Goal: Information Seeking & Learning: Find specific fact

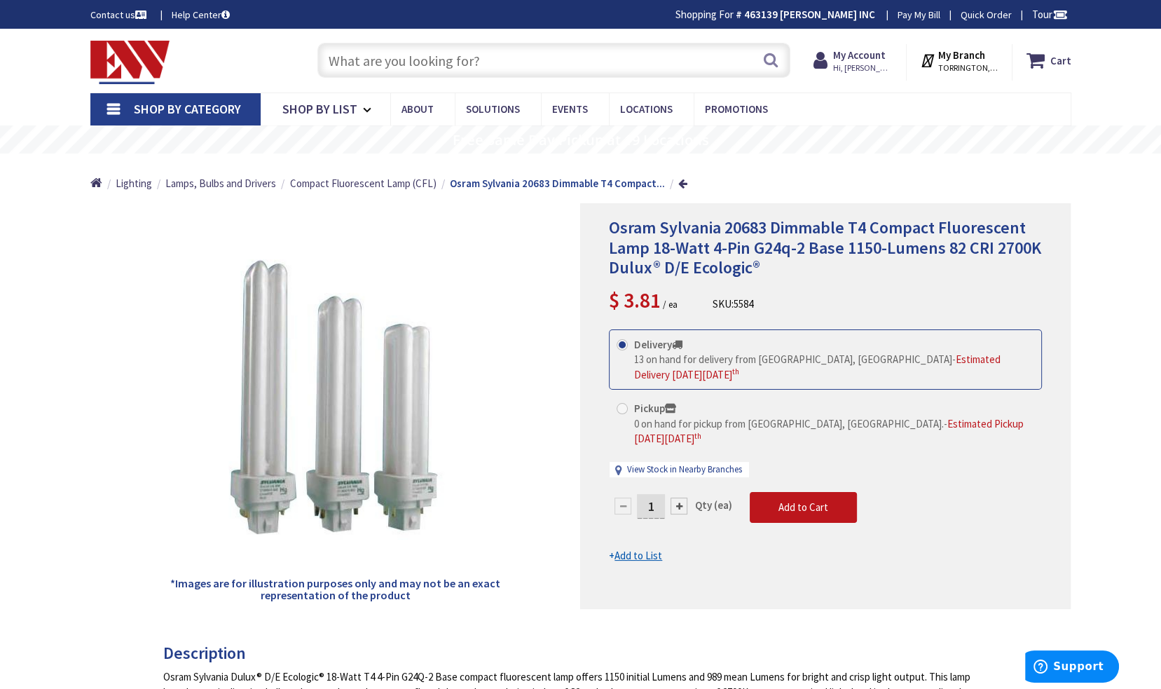
click at [691, 66] on input "text" at bounding box center [553, 60] width 473 height 35
paste input "JRSH25100N"
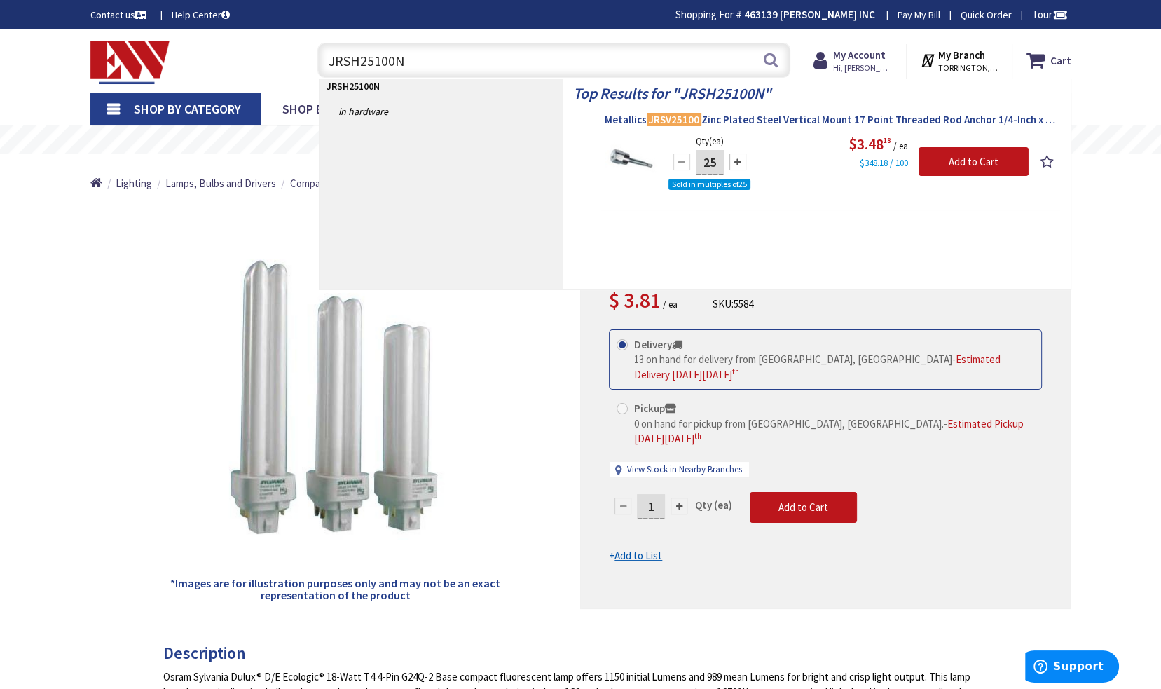
type input "JRSH25100N"
click at [715, 123] on span "Metallics JRSV25100 Zinc Plated Steel Vertical Mount 17 Point Threaded Rod Anch…" at bounding box center [831, 120] width 452 height 14
